Goal: Find contact information: Find contact information

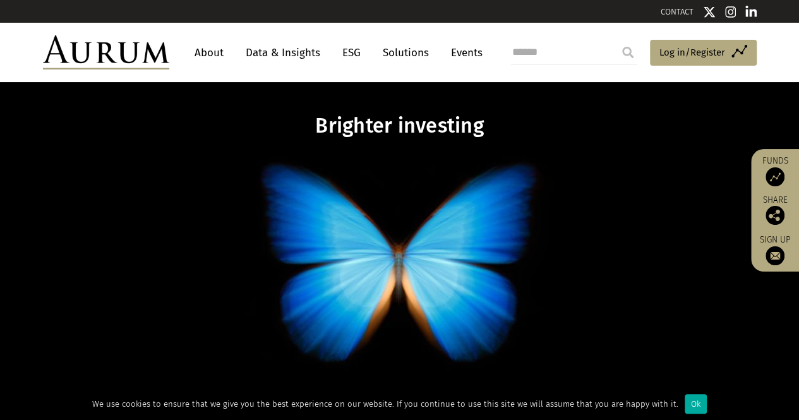
click at [147, 150] on div "Brighter investing Solutions to enhance any portfolio Solutions" at bounding box center [399, 288] width 739 height 349
click at [681, 13] on link "CONTACT" at bounding box center [677, 11] width 33 height 9
click at [691, 15] on link "CONTACT" at bounding box center [677, 11] width 33 height 9
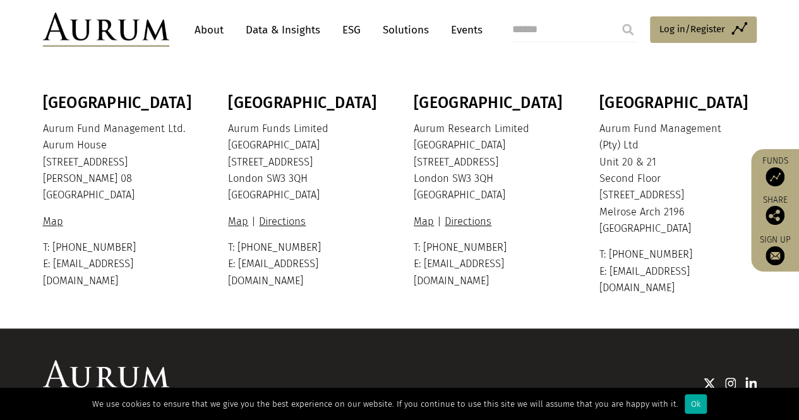
scroll to position [336, 0]
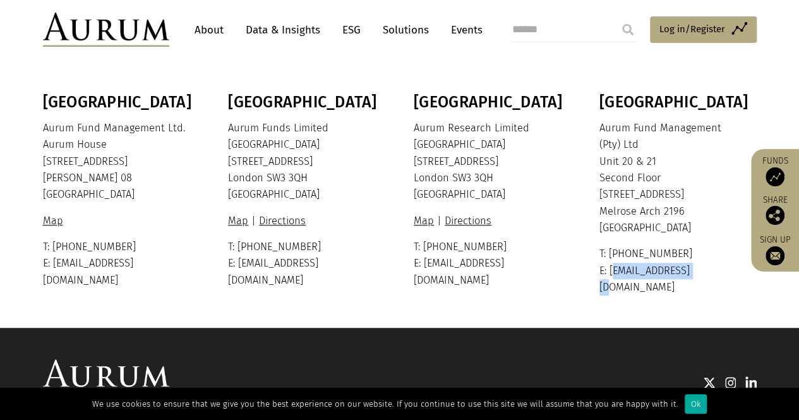
drag, startPoint x: 610, startPoint y: 270, endPoint x: 701, endPoint y: 273, distance: 91.0
click at [701, 273] on p "T: +27 11 325 4820 E: info@aurum.co.za" at bounding box center [676, 271] width 154 height 50
copy p "info@aurum.co.za"
drag, startPoint x: 53, startPoint y: 265, endPoint x: 145, endPoint y: 265, distance: 91.6
click at [145, 265] on p "T: +1 441 292 6952 E: info@aurum.bm" at bounding box center [120, 264] width 154 height 50
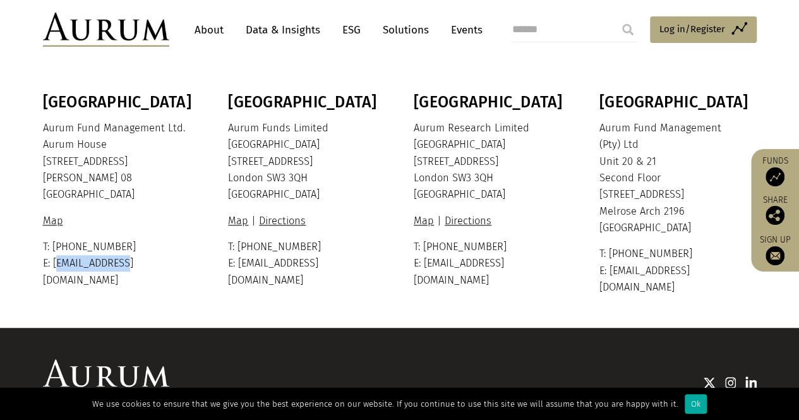
copy p "info@aurum.bm"
click at [206, 31] on link "About" at bounding box center [209, 29] width 42 height 23
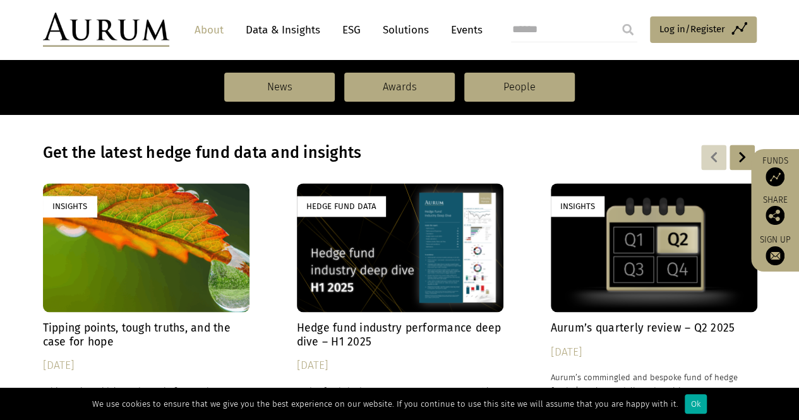
scroll to position [862, 0]
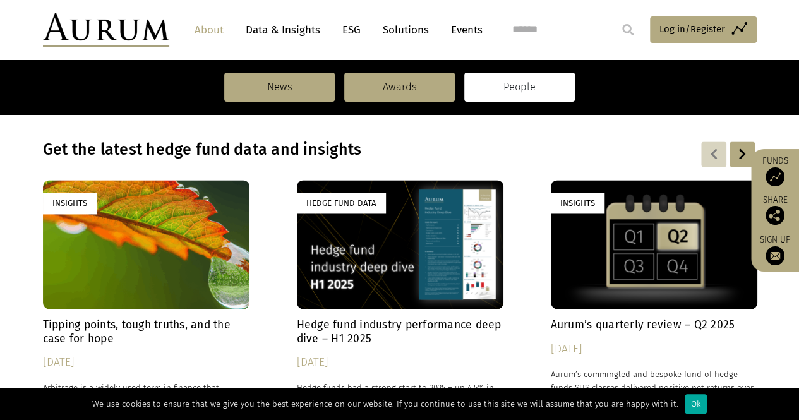
click at [499, 97] on link "People" at bounding box center [519, 87] width 111 height 29
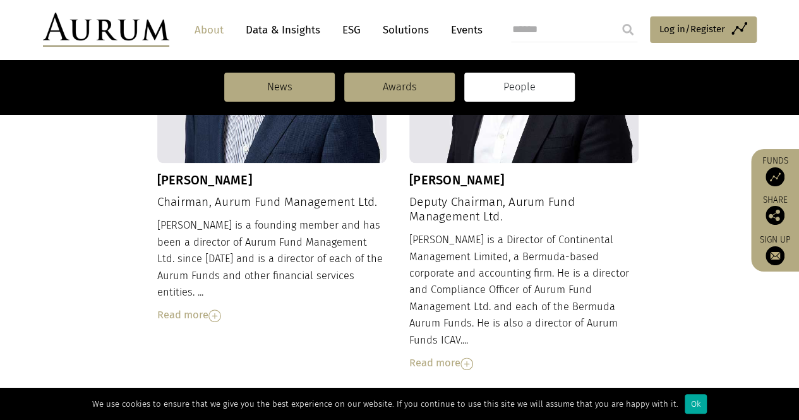
scroll to position [587, 0]
click at [238, 170] on div "Dudley Cottingham Chairman, Aurum Fund Management Ltd. Dudley is a founding mem…" at bounding box center [272, 127] width 230 height 391
copy h3 "Cottingham"
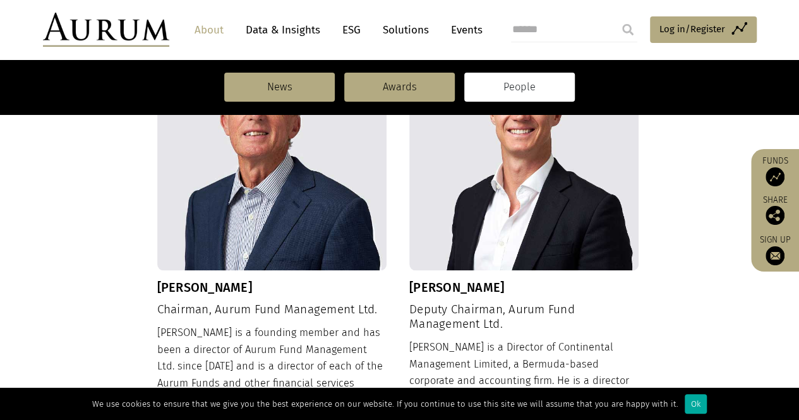
scroll to position [478, 0]
drag, startPoint x: 156, startPoint y: 281, endPoint x: 282, endPoint y: 292, distance: 126.1
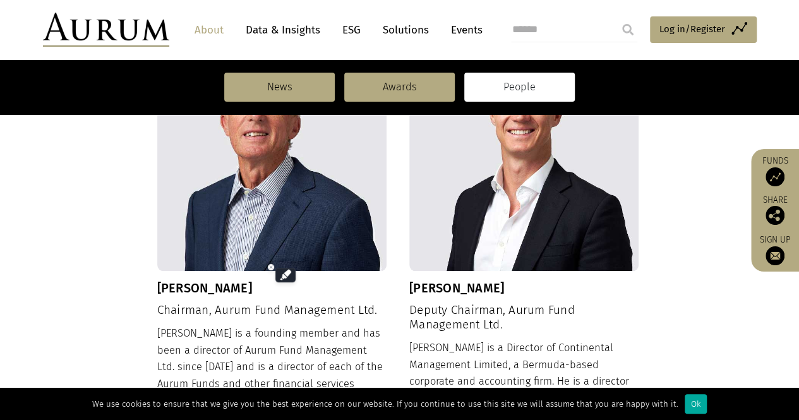
click at [282, 292] on h3 "Dudley Cottingham" at bounding box center [272, 287] width 230 height 15
drag, startPoint x: 273, startPoint y: 291, endPoint x: 155, endPoint y: 291, distance: 118.1
copy div "[PERSON_NAME]"
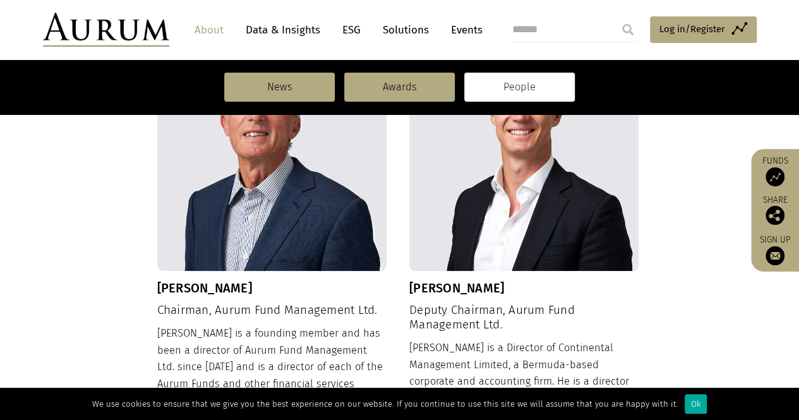
drag, startPoint x: 157, startPoint y: 287, endPoint x: 286, endPoint y: 289, distance: 128.9
click at [286, 289] on h3 "Dudley Cottingham" at bounding box center [272, 287] width 230 height 15
copy h3 "Dudley Cottingham"
click at [452, 290] on h3 "Adam Hopkin" at bounding box center [524, 287] width 230 height 15
copy h3 "Hopkin"
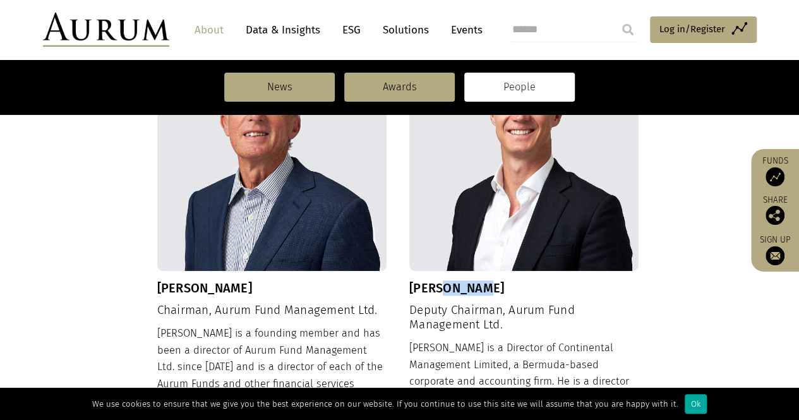
click at [452, 290] on h3 "Adam Hopkin" at bounding box center [524, 287] width 230 height 15
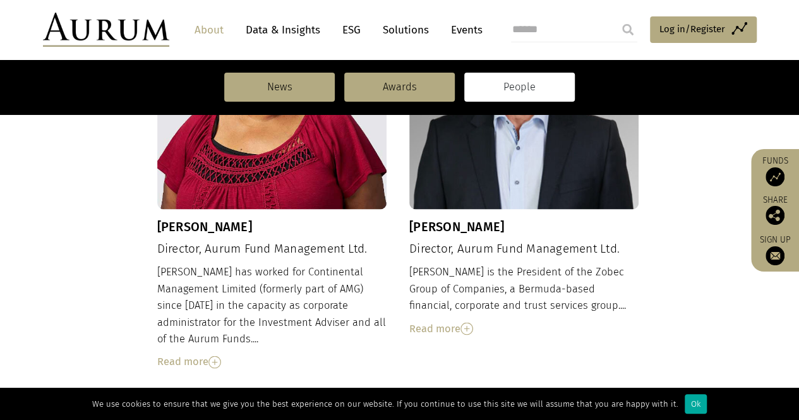
scroll to position [998, 0]
click at [219, 218] on h3 "Tina Gibbons" at bounding box center [272, 225] width 230 height 15
copy h3 "Gibbons"
click at [219, 218] on h3 "Tina Gibbons" at bounding box center [272, 225] width 230 height 15
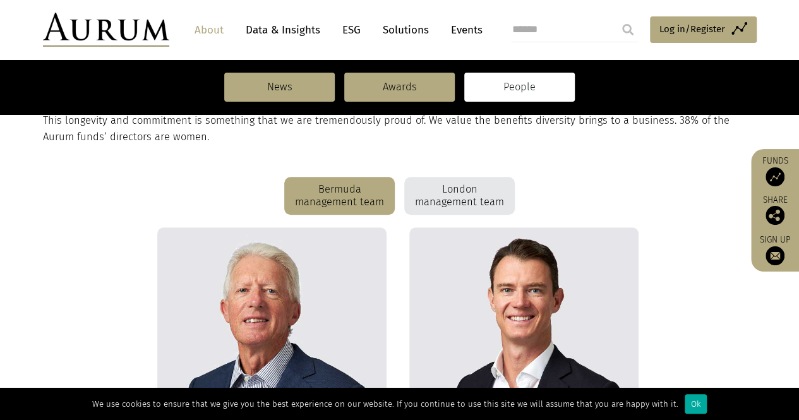
scroll to position [291, 0]
click at [433, 186] on div "London management team" at bounding box center [459, 196] width 111 height 38
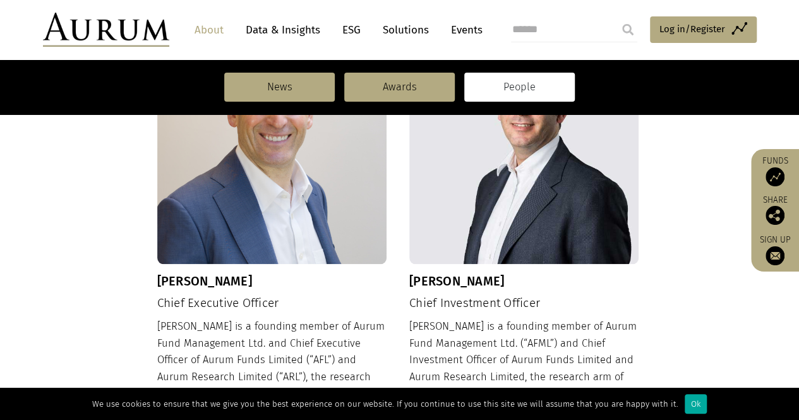
scroll to position [486, 0]
click at [203, 273] on h3 "Kevin Gundle" at bounding box center [272, 280] width 230 height 15
copy h3 "Gundle"
click at [203, 273] on h3 "Kevin Gundle" at bounding box center [272, 280] width 230 height 15
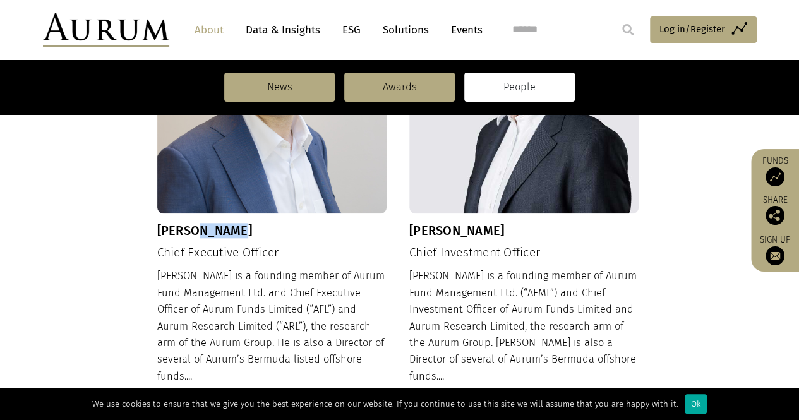
scroll to position [537, 0]
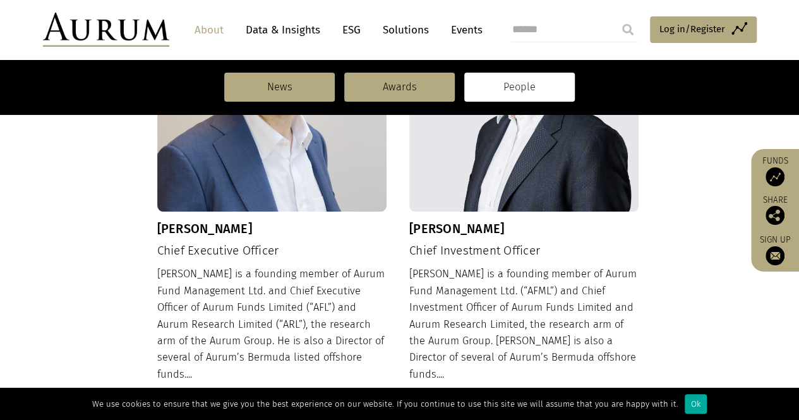
click at [453, 224] on h3 "Adam Sweidan" at bounding box center [524, 228] width 230 height 15
copy h3 "Sweidan"
click at [453, 224] on h3 "Adam Sweidan" at bounding box center [524, 228] width 230 height 15
click at [507, 282] on div "Adam is a founding member of Aurum Fund Management Ltd. (“AFML”) and Chief Inve…" at bounding box center [524, 336] width 230 height 140
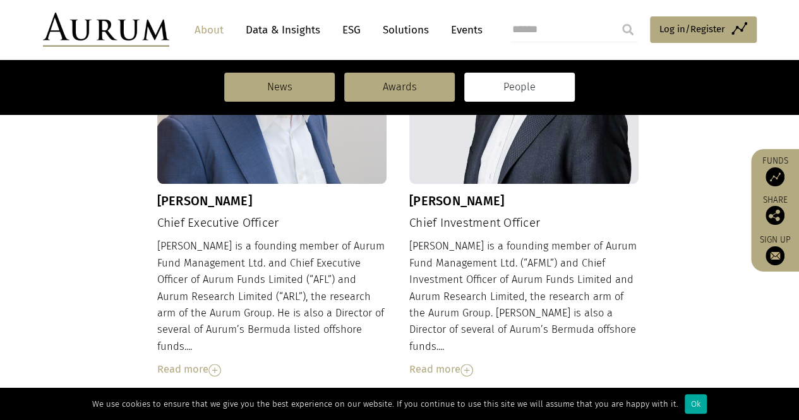
scroll to position [566, 0]
click at [452, 202] on h3 "Adam Sweidan" at bounding box center [524, 200] width 230 height 15
copy h3 "Sweidan"
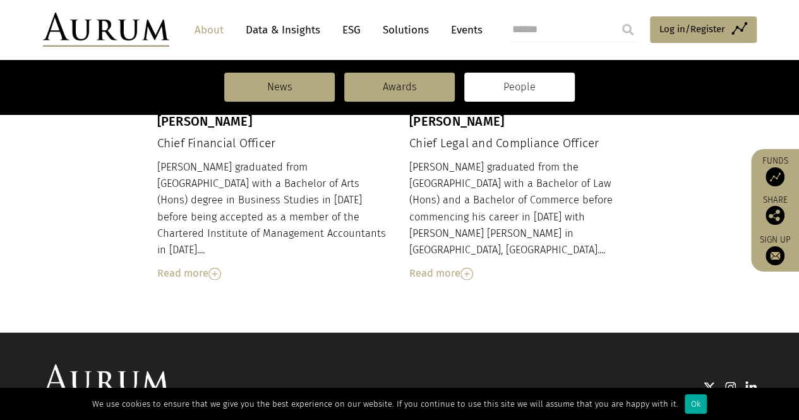
scroll to position [1528, 0]
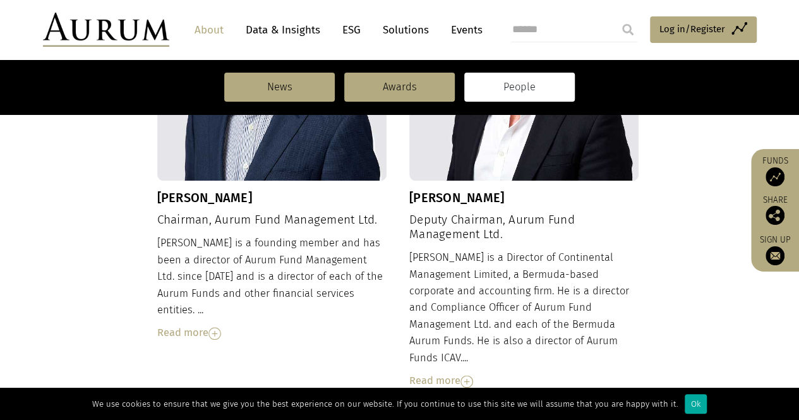
scroll to position [570, 0]
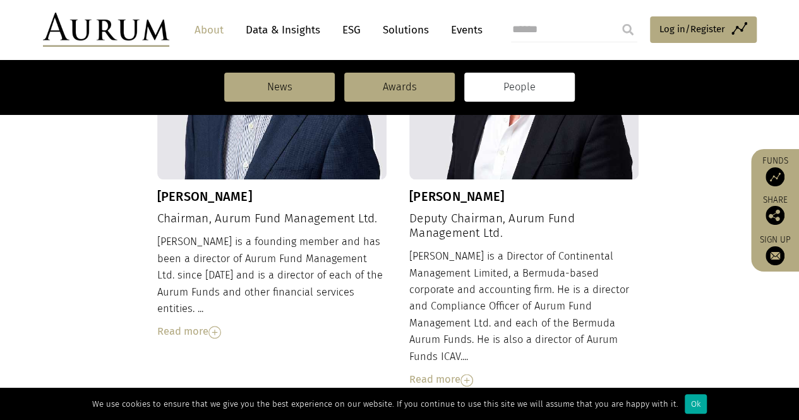
click at [184, 323] on div "Read more" at bounding box center [272, 331] width 230 height 16
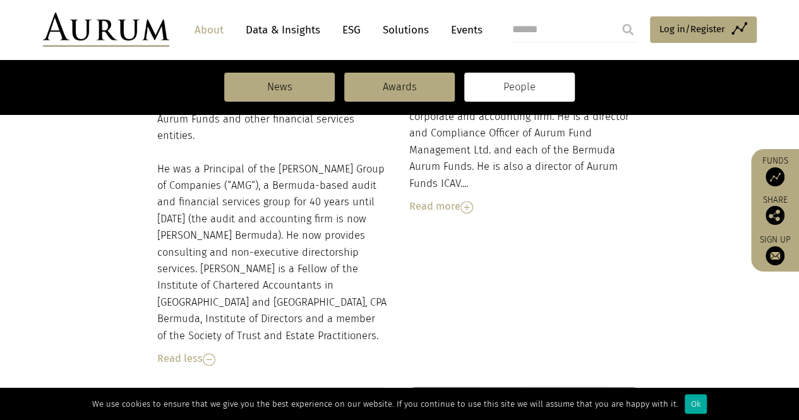
scroll to position [741, 0]
click at [179, 352] on div "Read less" at bounding box center [272, 360] width 230 height 16
